Goal: Transaction & Acquisition: Purchase product/service

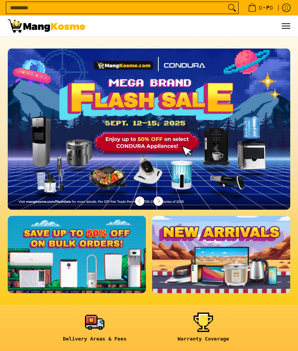
click at [140, 150] on img at bounding box center [149, 129] width 283 height 161
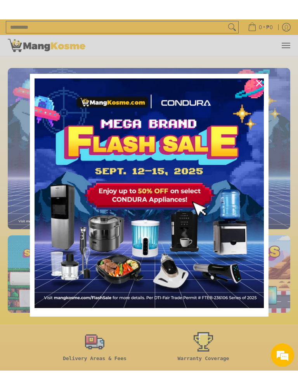
scroll to position [66, 0]
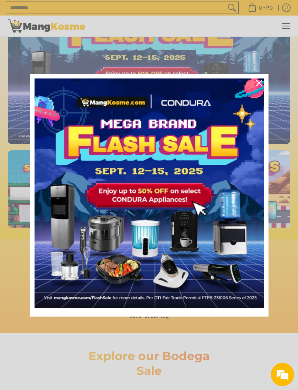
click at [259, 85] on icon "close icon" at bounding box center [259, 83] width 6 height 6
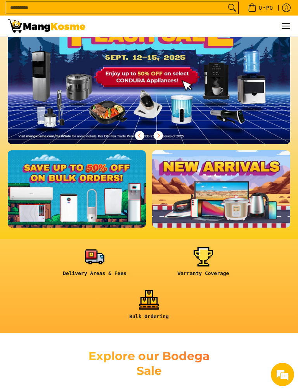
click at [256, 87] on img at bounding box center [149, 63] width 283 height 161
click at [146, 351] on h2 "Explore our Bodega Sale" at bounding box center [149, 363] width 138 height 29
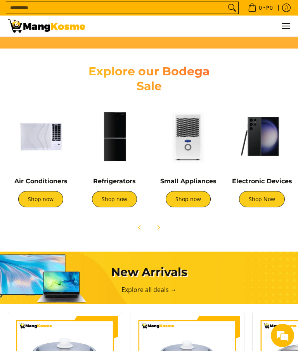
scroll to position [350, 0]
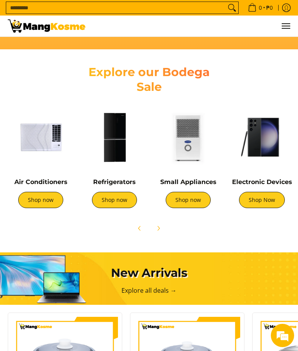
click at [45, 199] on link "Shop now" at bounding box center [40, 200] width 45 height 16
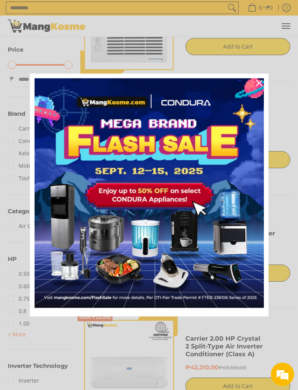
scroll to position [166, 0]
click at [261, 84] on icon "close icon" at bounding box center [259, 83] width 6 height 6
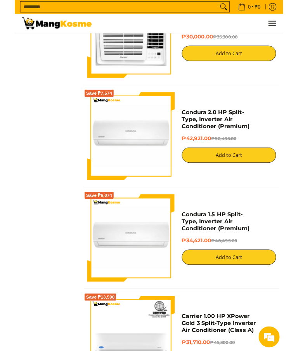
scroll to position [1116, 0]
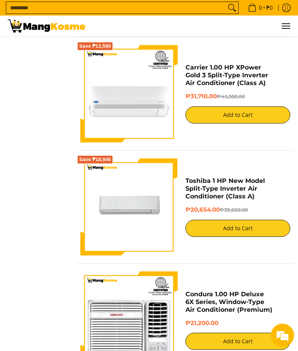
click at [223, 231] on button "Add to Cart" at bounding box center [238, 228] width 105 height 17
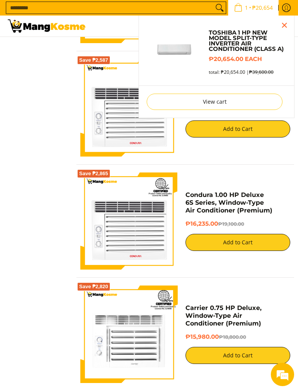
scroll to position [2235, 0]
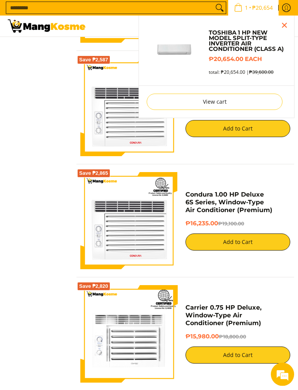
click at [121, 232] on img at bounding box center [129, 222] width 98 height 98
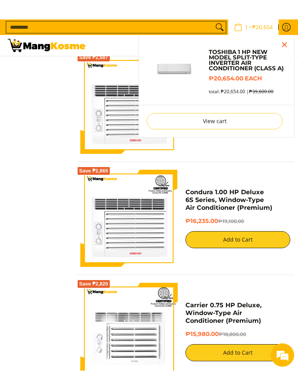
scroll to position [2235, 0]
